Goal: Task Accomplishment & Management: Use online tool/utility

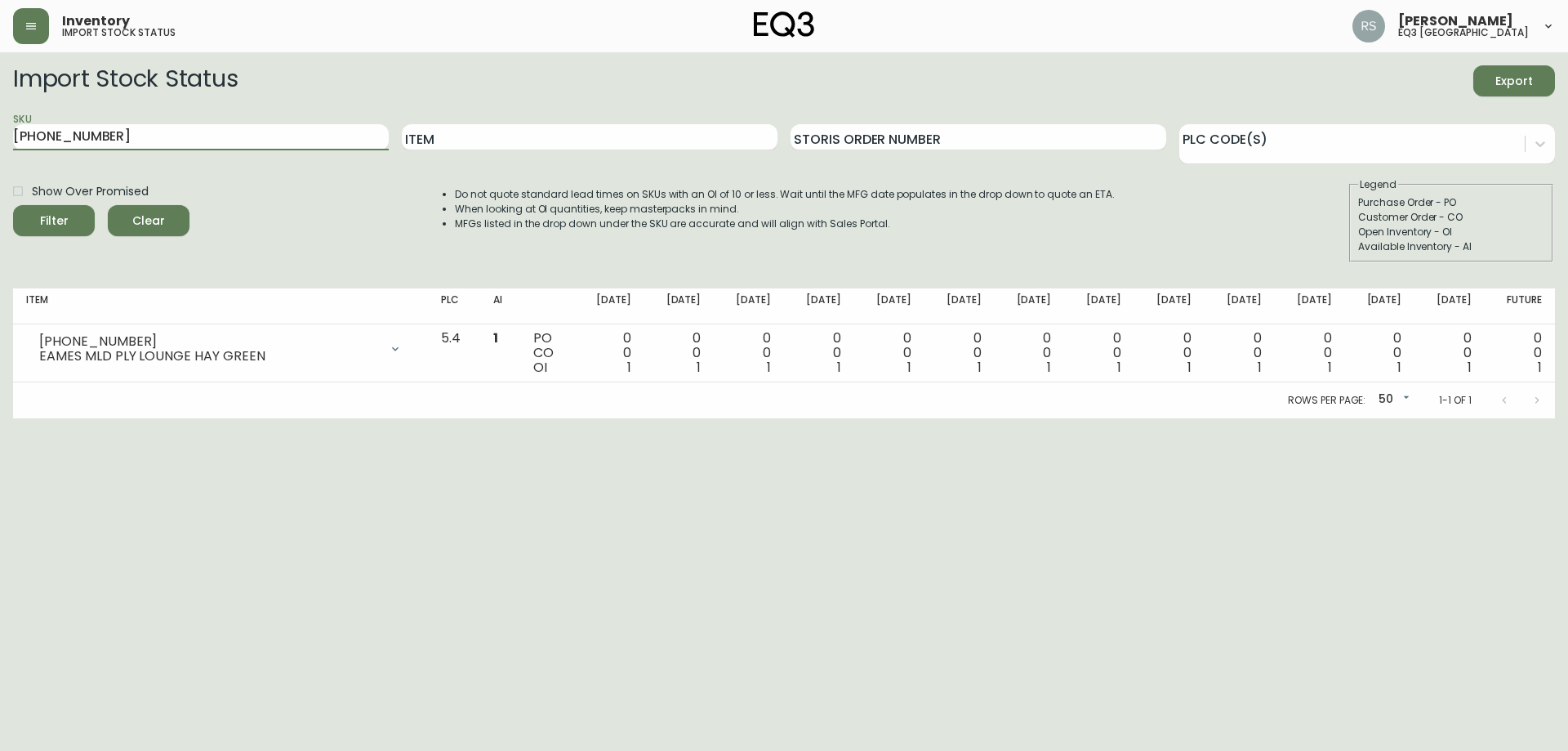
drag, startPoint x: 174, startPoint y: 136, endPoint x: 0, endPoint y: 153, distance: 174.8
click at [0, 153] on main "Import Stock Status Export SKU 3350-320-5 Item Storis Order Number PLC Code(s) …" at bounding box center [784, 236] width 1568 height 366
click at [45, 35] on button "button" at bounding box center [32, 27] width 36 height 36
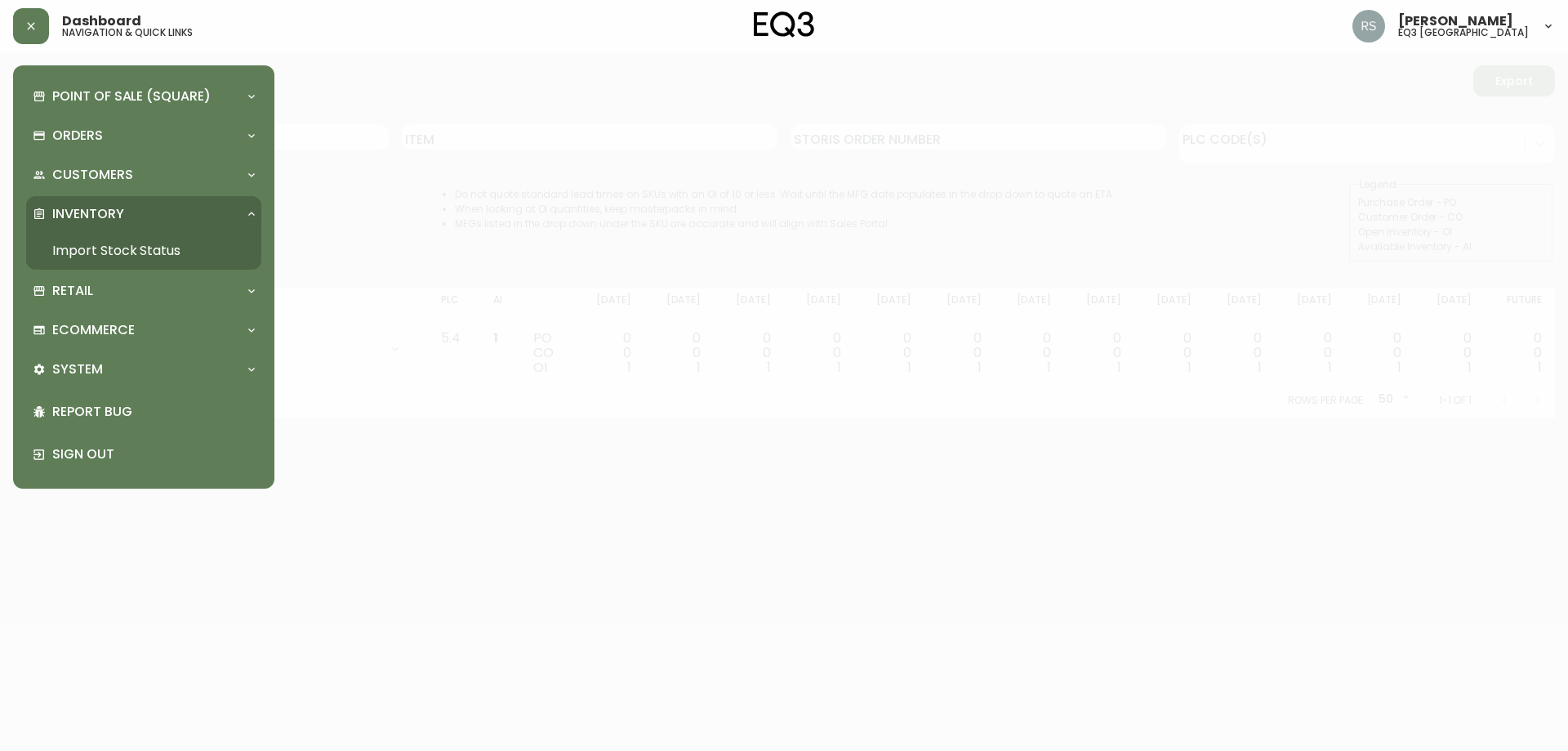
click at [66, 255] on link "Import Stock Status" at bounding box center [144, 250] width 236 height 37
